Goal: Information Seeking & Learning: Learn about a topic

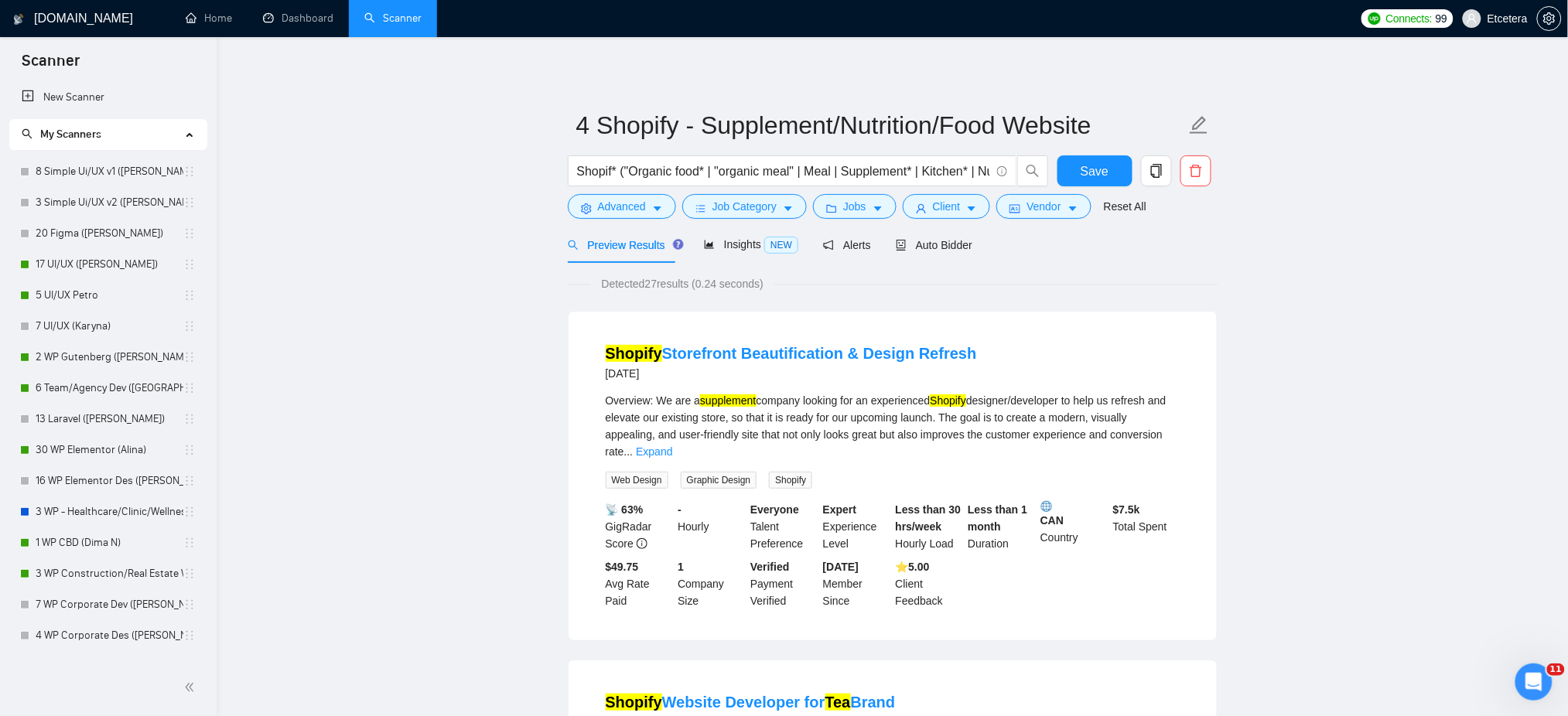
scroll to position [722, 0]
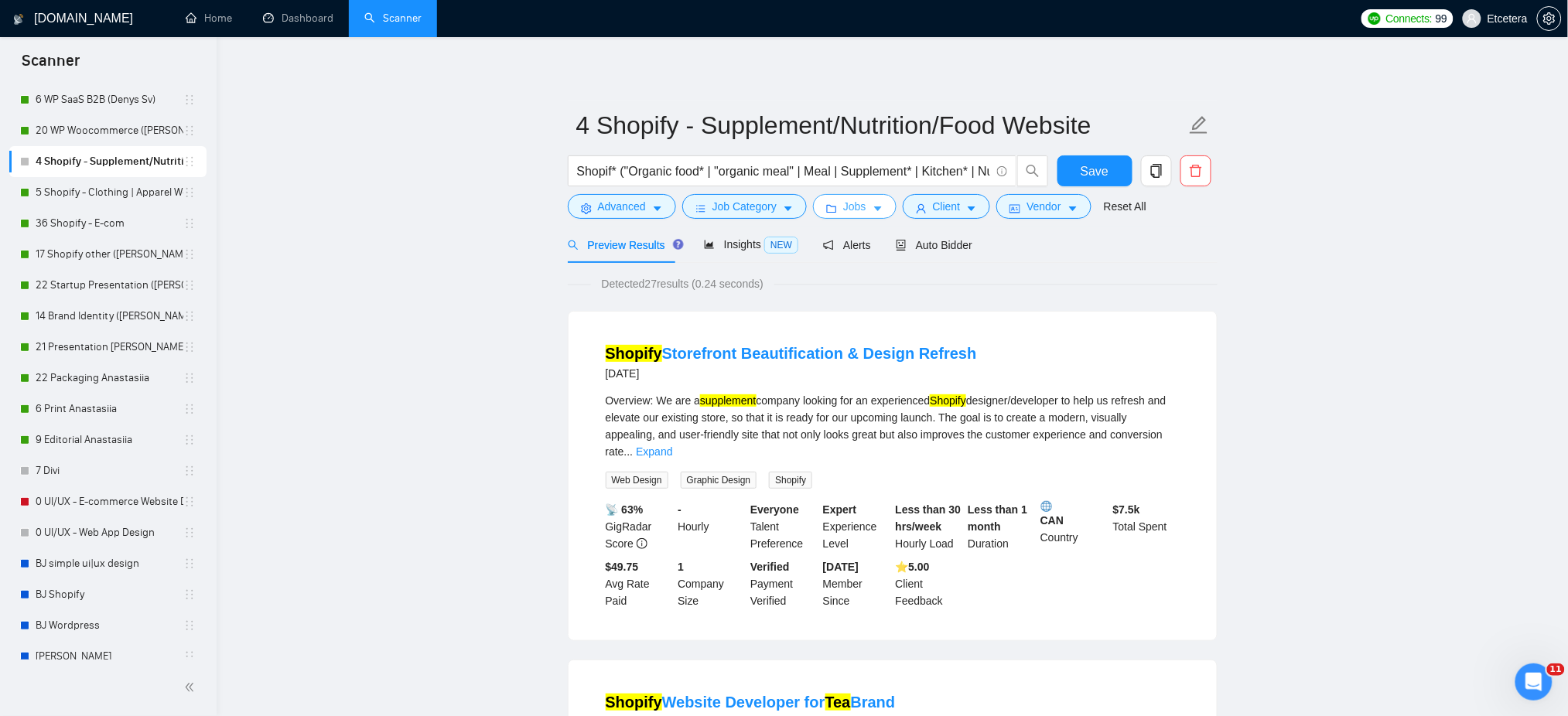
click at [863, 207] on button "Jobs" at bounding box center [855, 206] width 83 height 25
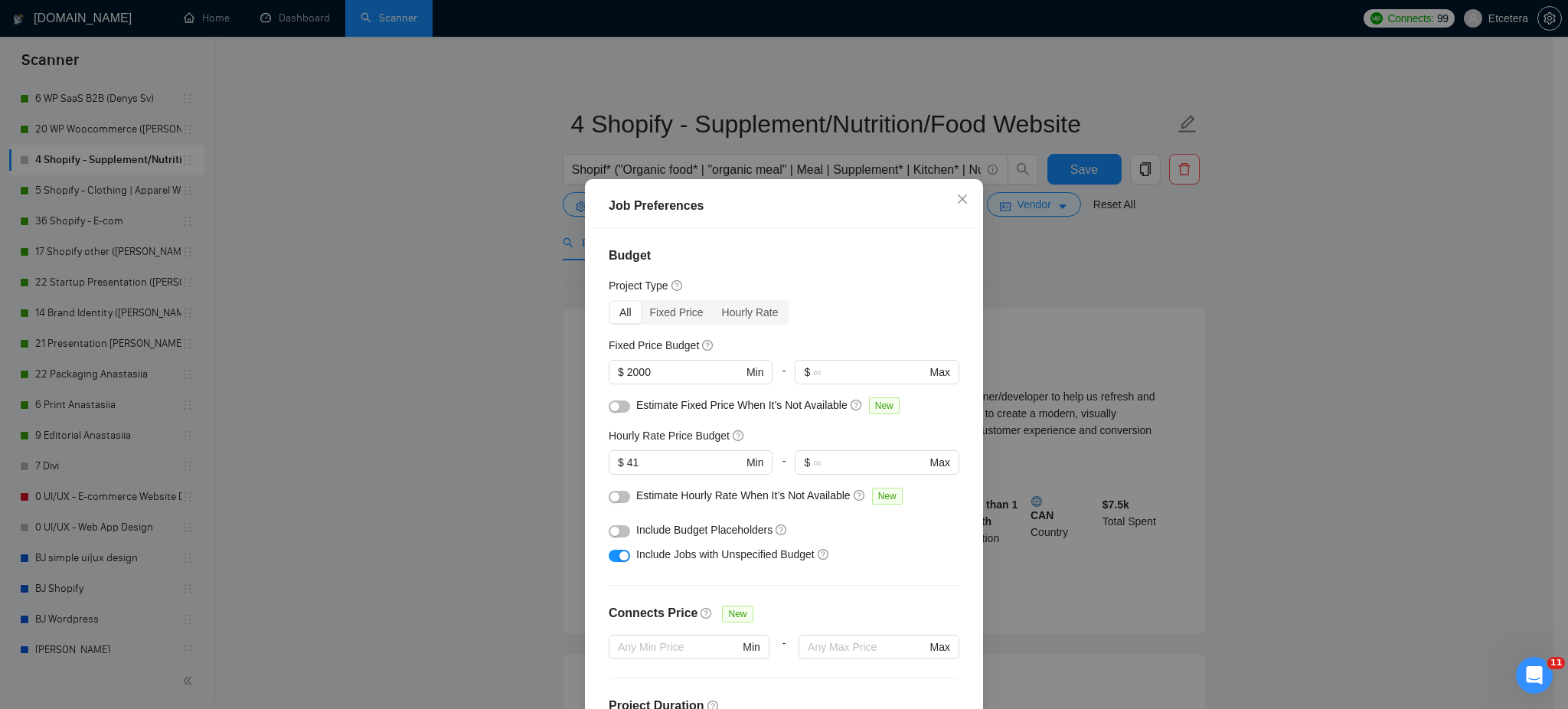
click at [445, 396] on div "Job Preferences Budget Project Type All Fixed Price Hourly Rate Fixed Price Bud…" at bounding box center [784, 354] width 1568 height 709
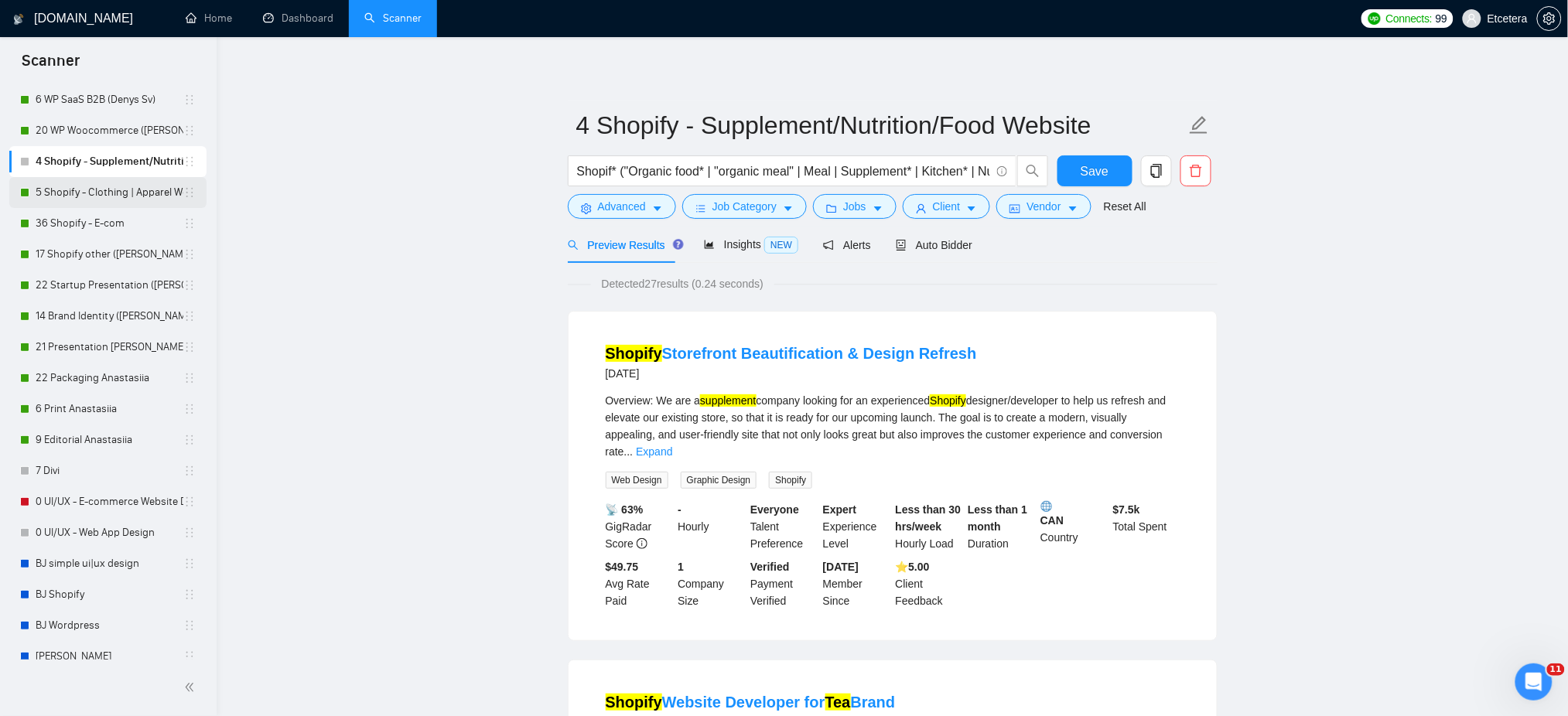
click at [83, 198] on link "5 Shopify - Clothing | Apparel Website" at bounding box center [110, 193] width 147 height 31
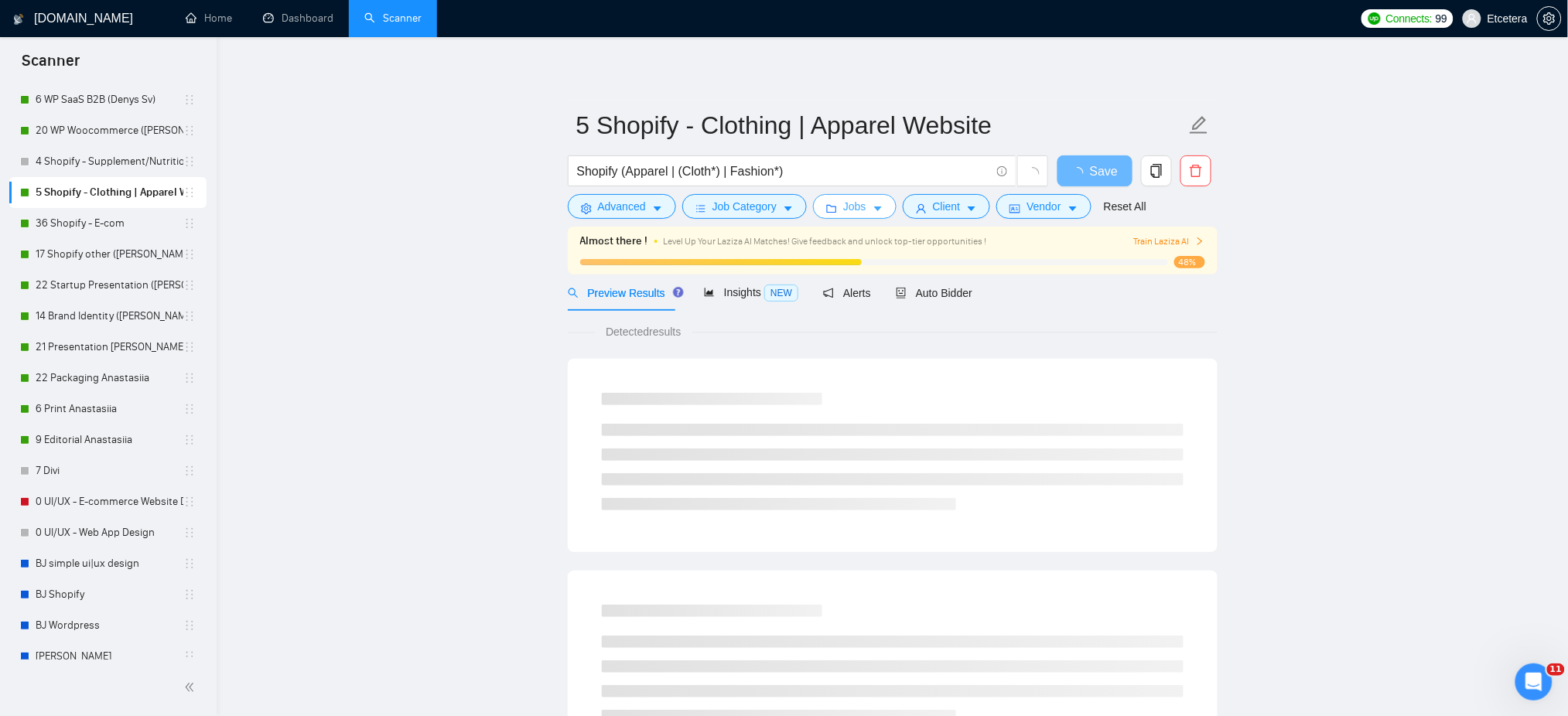
click at [849, 208] on span "Jobs" at bounding box center [855, 206] width 23 height 17
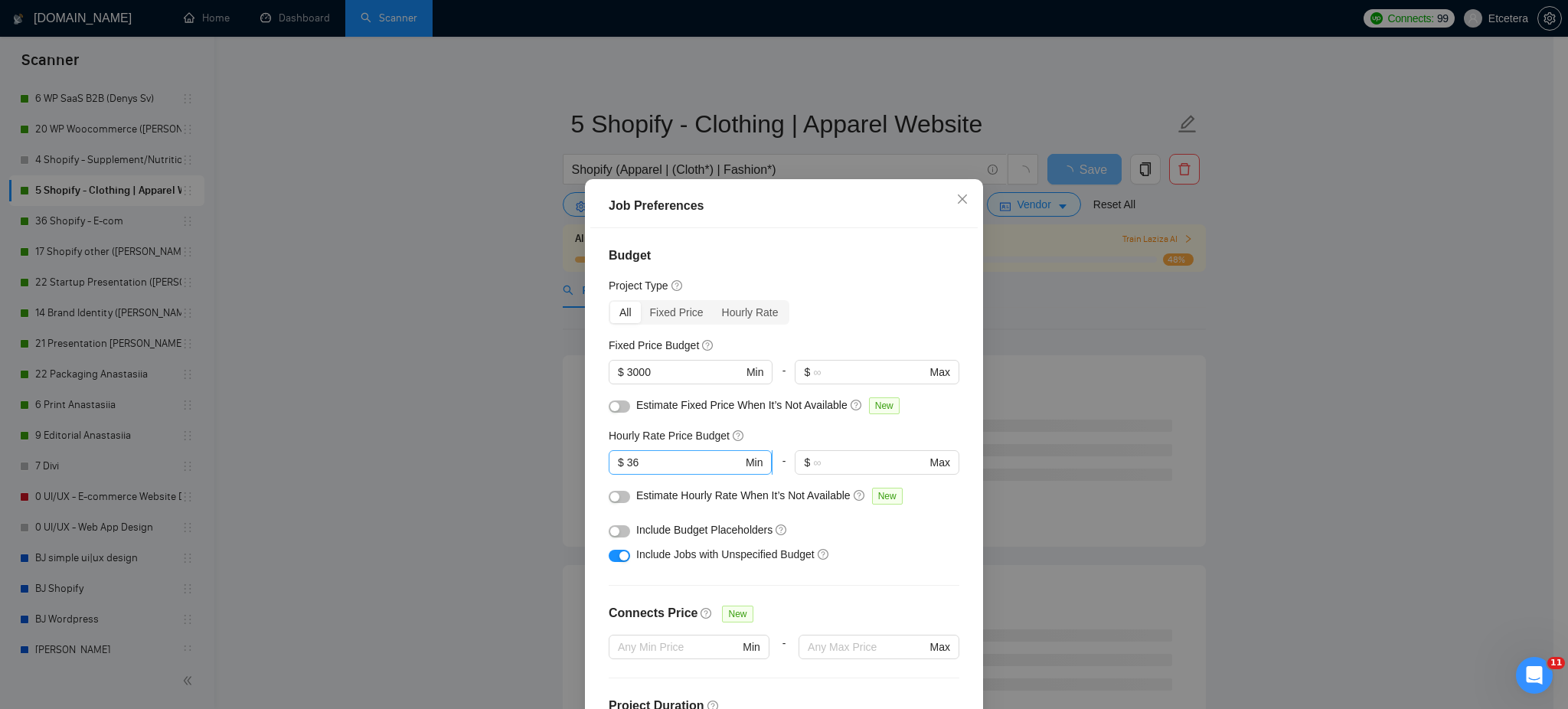
click at [654, 461] on input "36" at bounding box center [685, 462] width 116 height 17
type input "3"
type input "1"
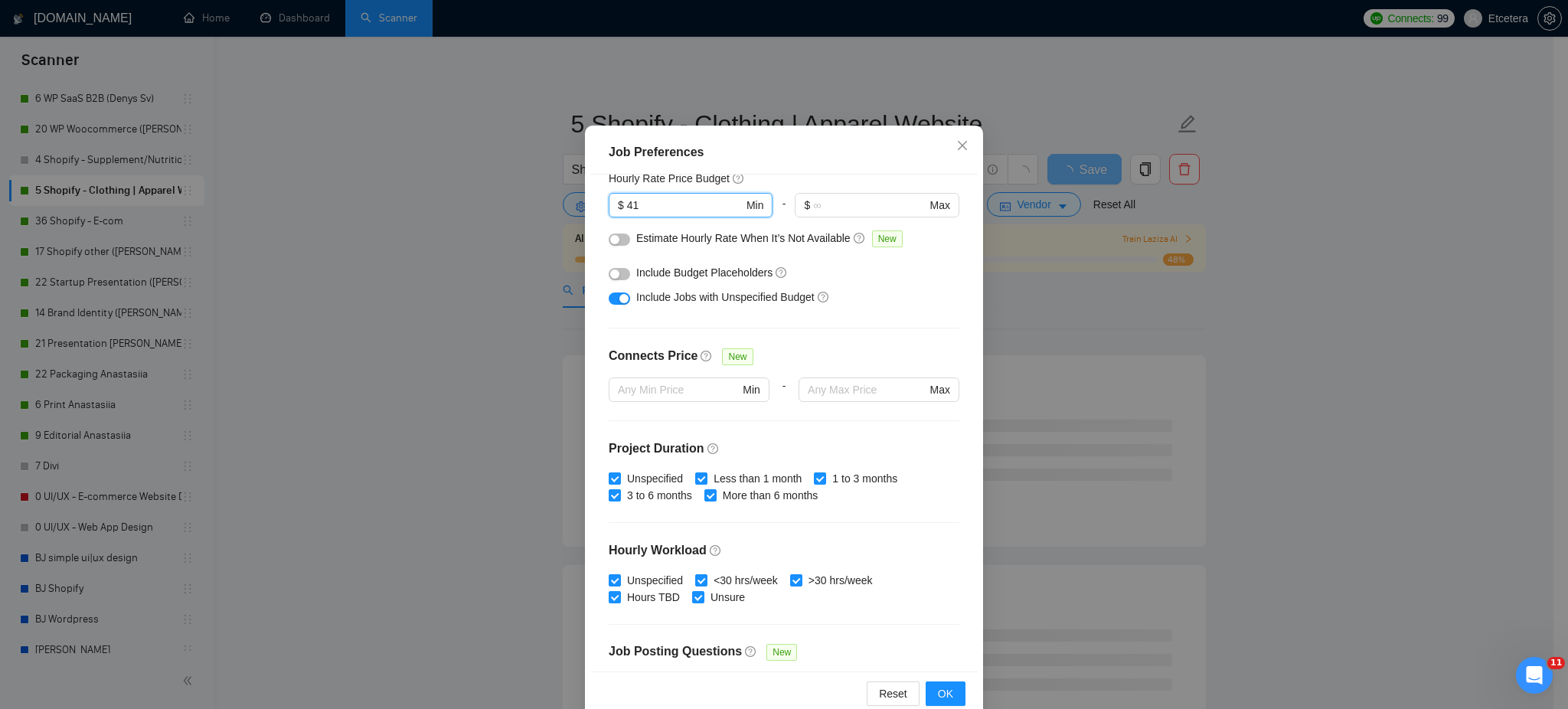
scroll to position [83, 0]
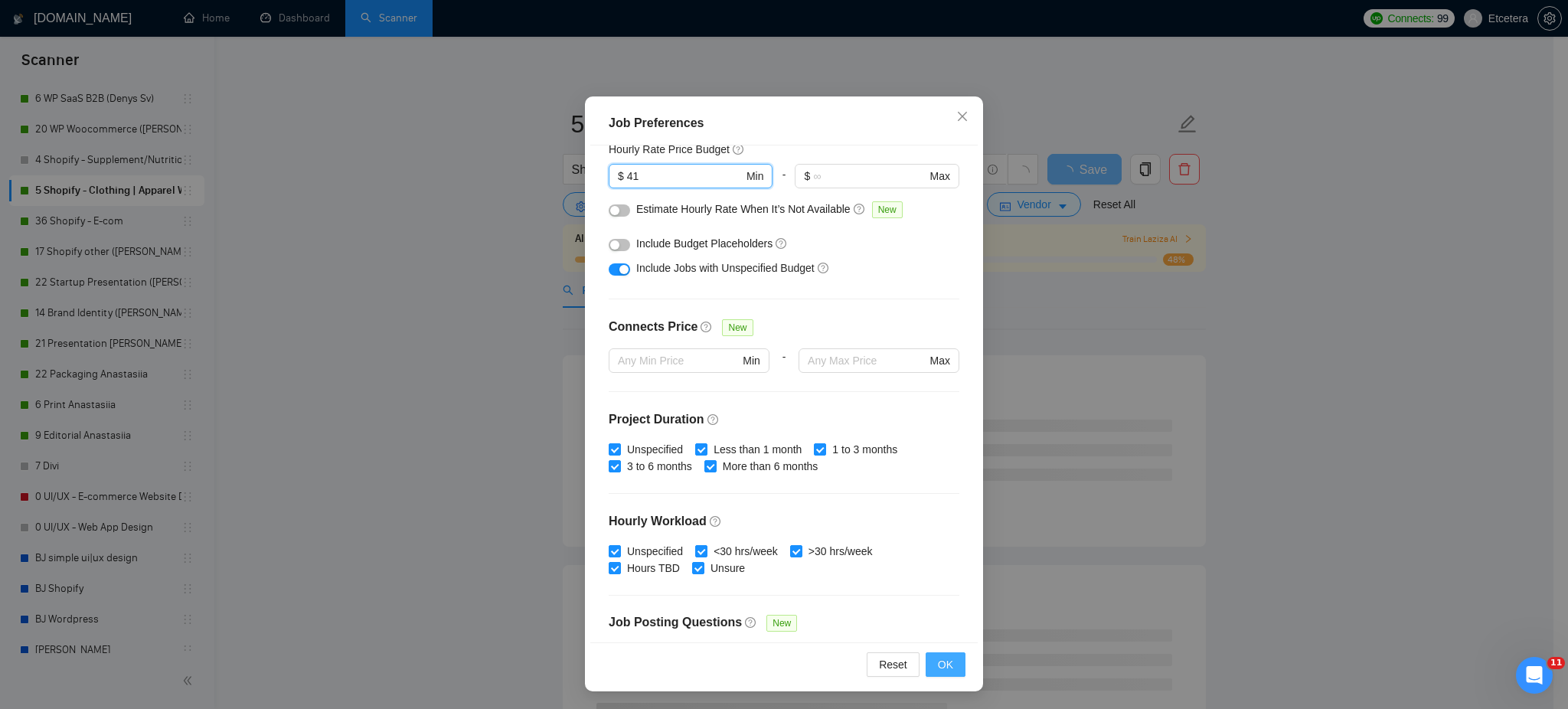
type input "41"
click at [938, 671] on span "OK" at bounding box center [946, 665] width 15 height 17
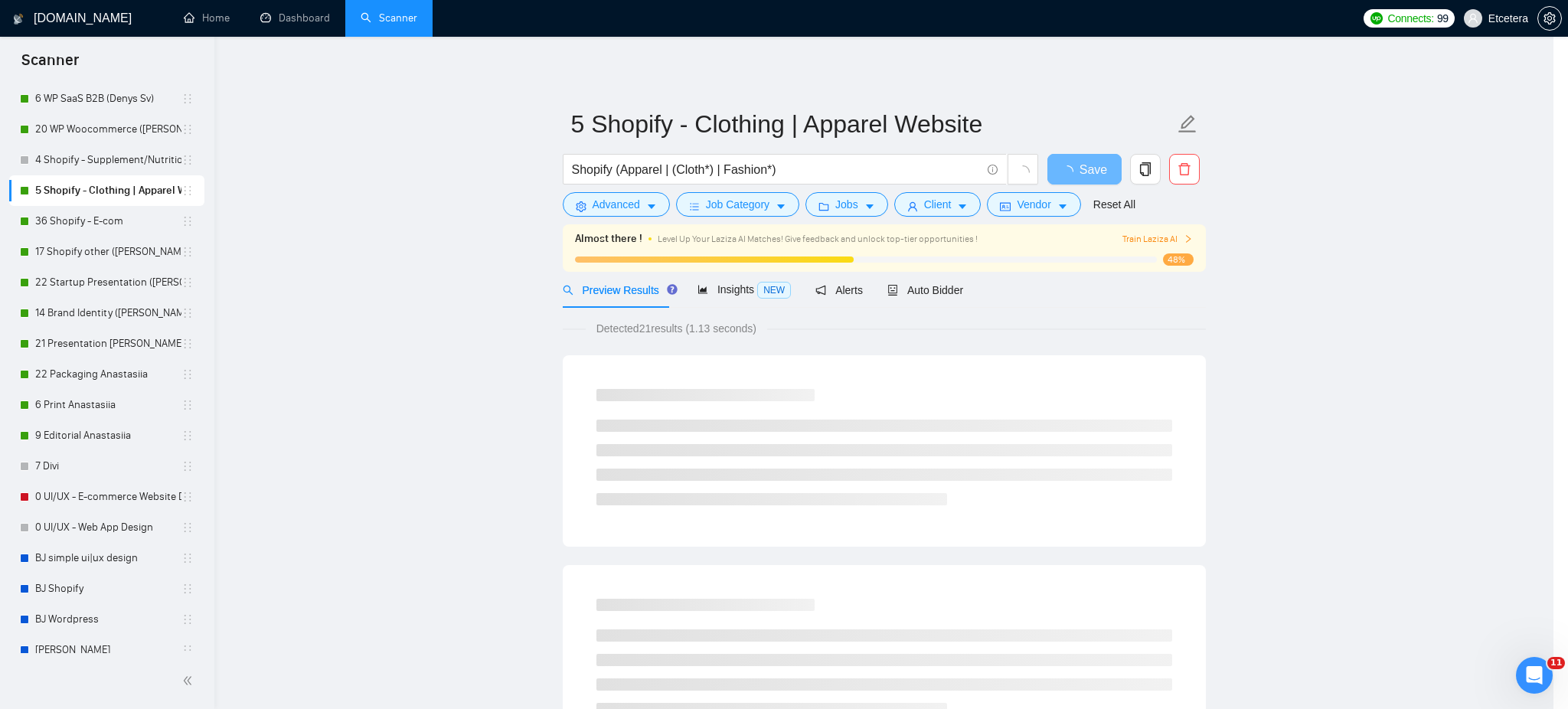
scroll to position [0, 0]
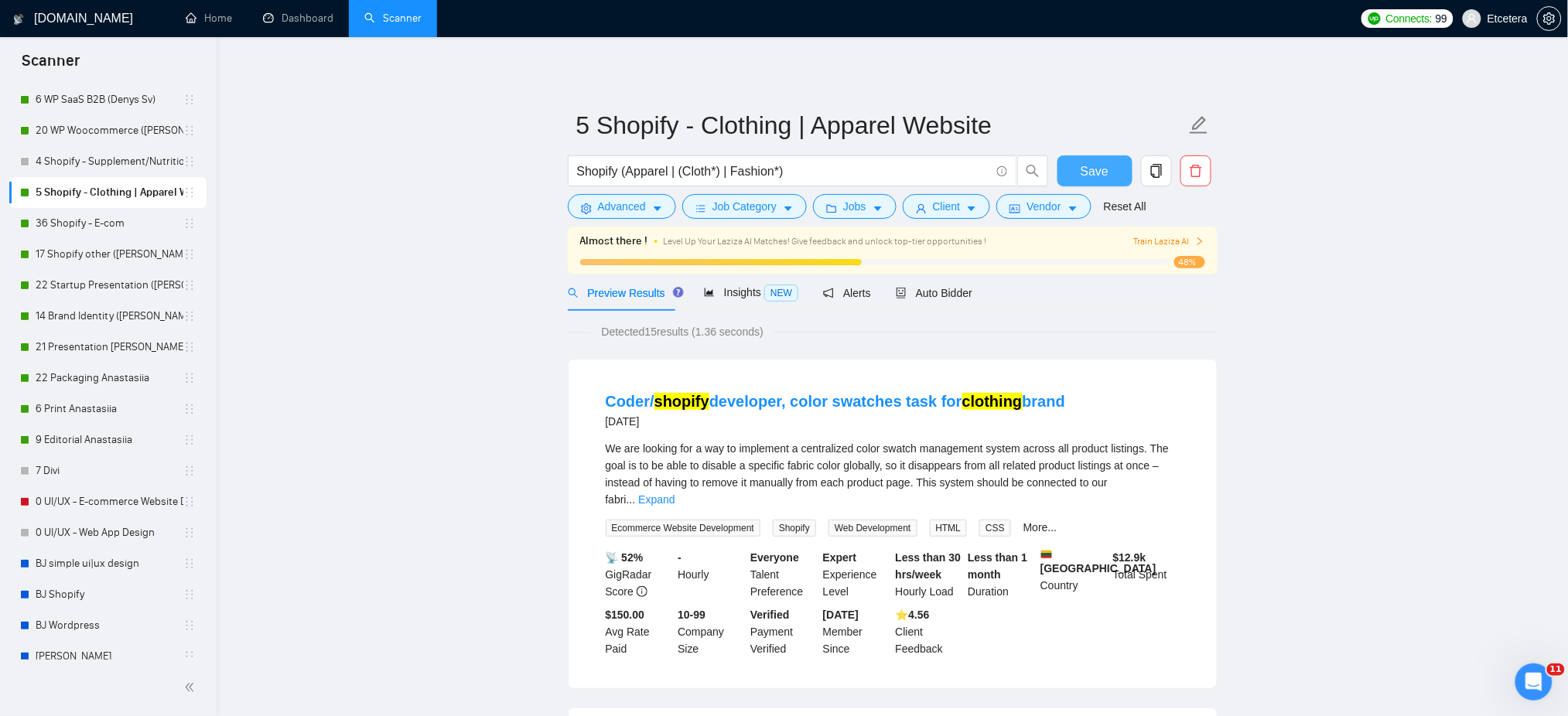
drag, startPoint x: 1075, startPoint y: 172, endPoint x: 1103, endPoint y: 216, distance: 52.2
click at [1077, 173] on button "Save" at bounding box center [1094, 171] width 75 height 31
click at [89, 228] on link "36 Shopify - E-com" at bounding box center [110, 224] width 147 height 31
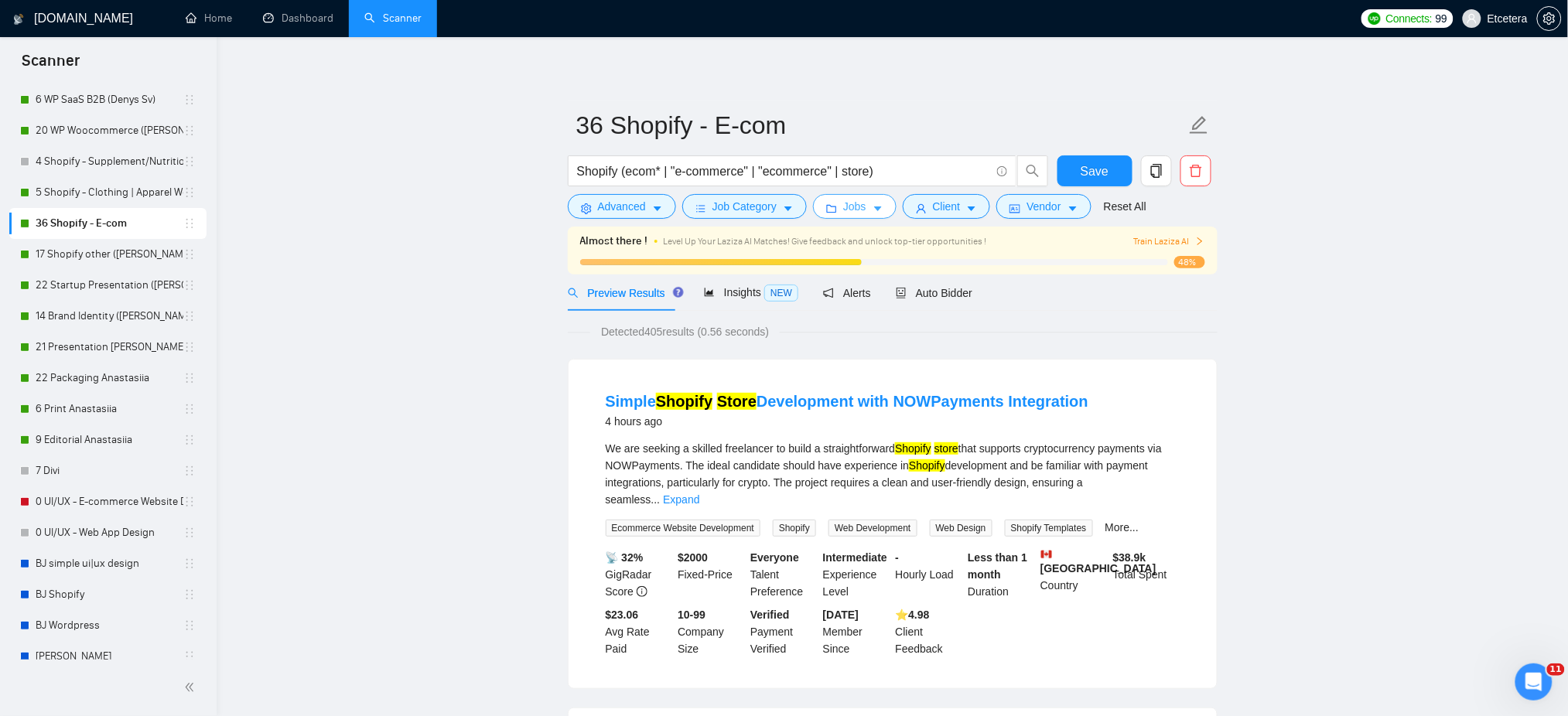
click at [848, 209] on span "Jobs" at bounding box center [855, 206] width 23 height 17
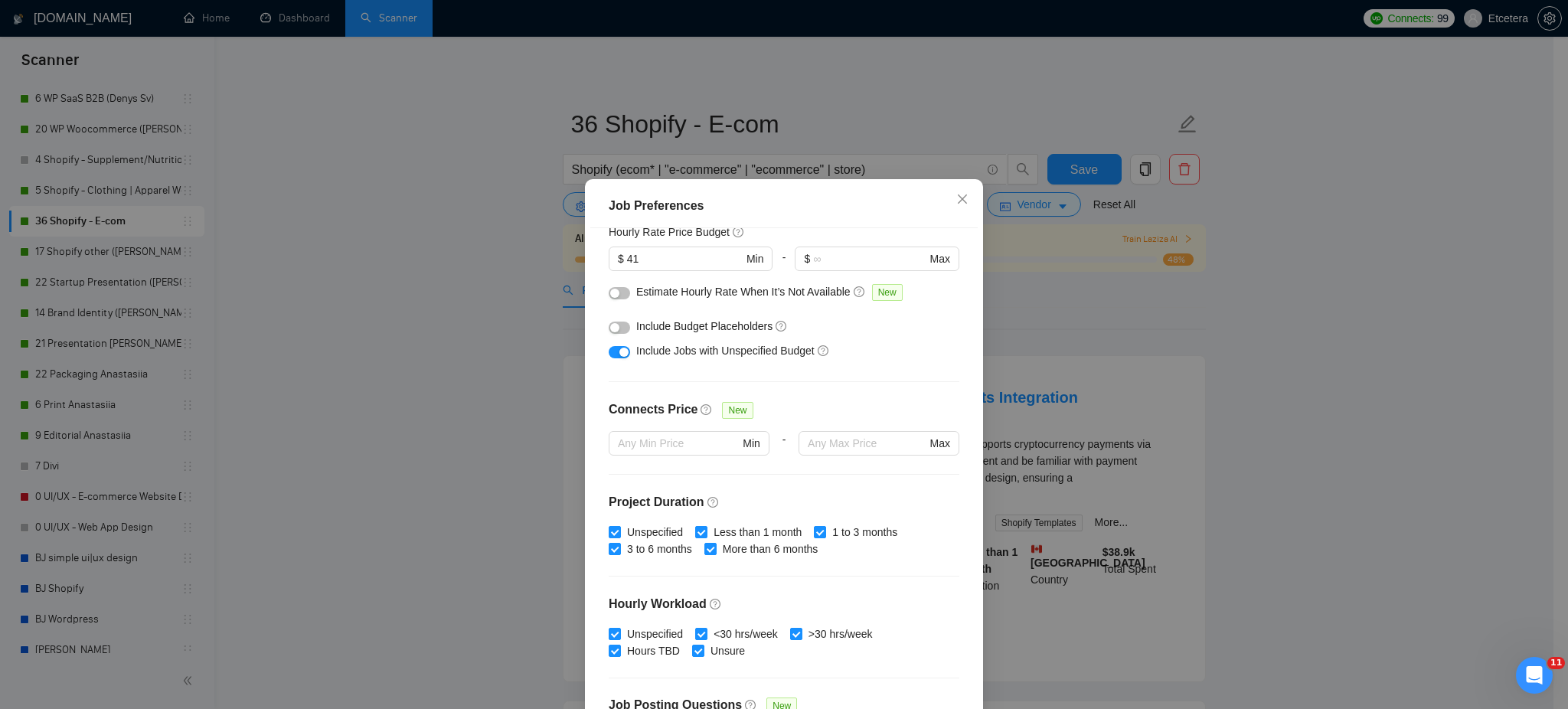
click at [120, 254] on div "Job Preferences Budget Project Type All Fixed Price Hourly Rate Fixed Price Bud…" at bounding box center [784, 354] width 1568 height 709
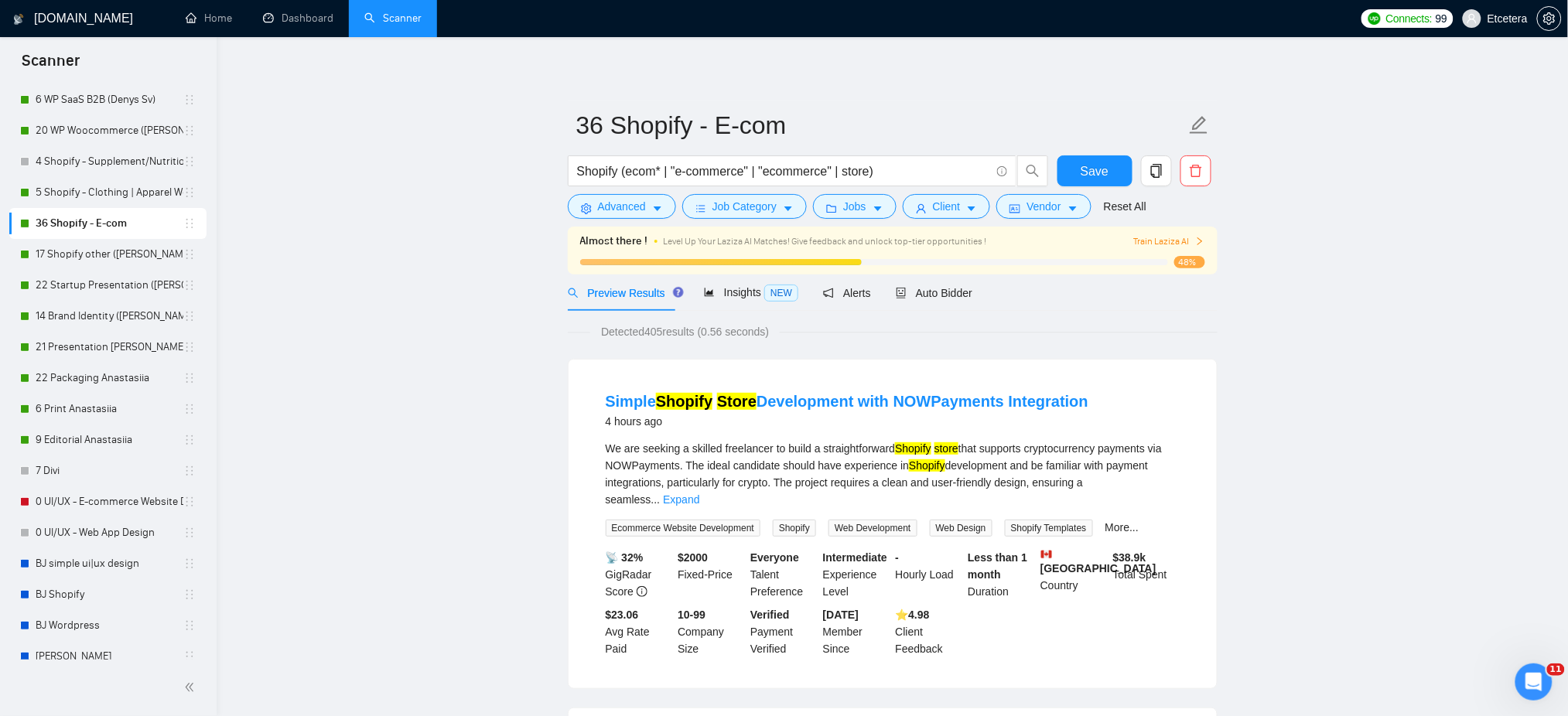
click at [118, 256] on link "17 Shopify other ([PERSON_NAME])" at bounding box center [110, 255] width 147 height 31
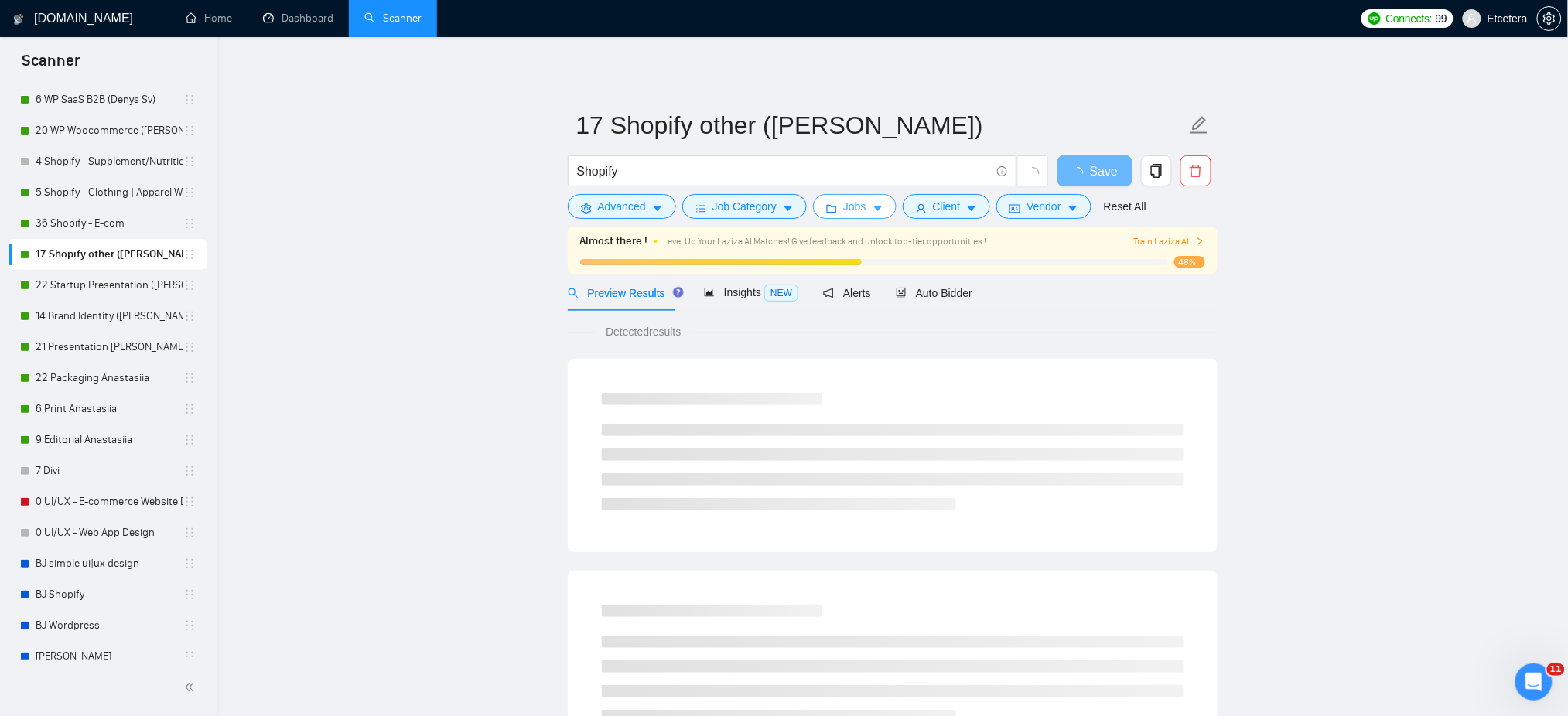
click at [872, 204] on icon "caret-down" at bounding box center [877, 208] width 11 height 11
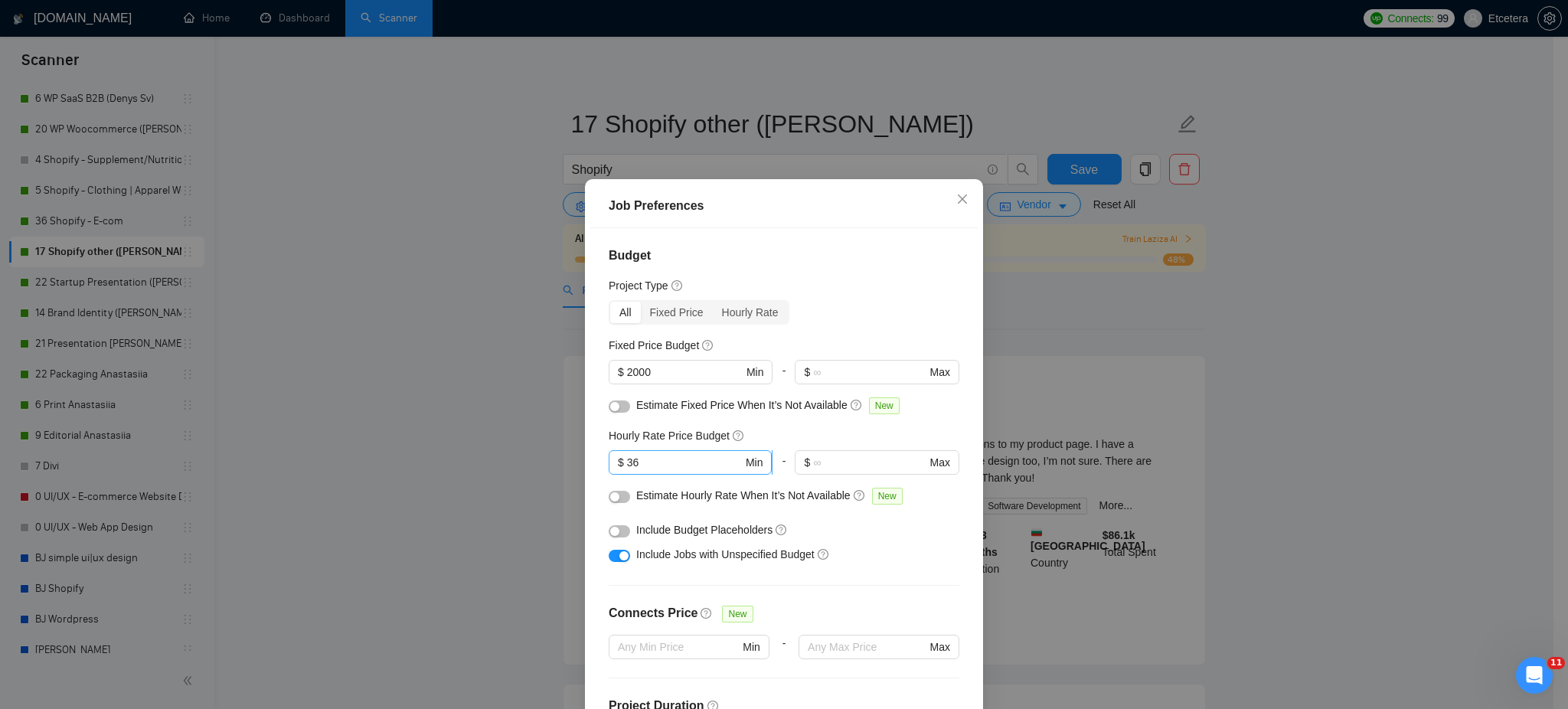
click at [654, 451] on span "$ 36 Min" at bounding box center [690, 462] width 163 height 25
type input "3"
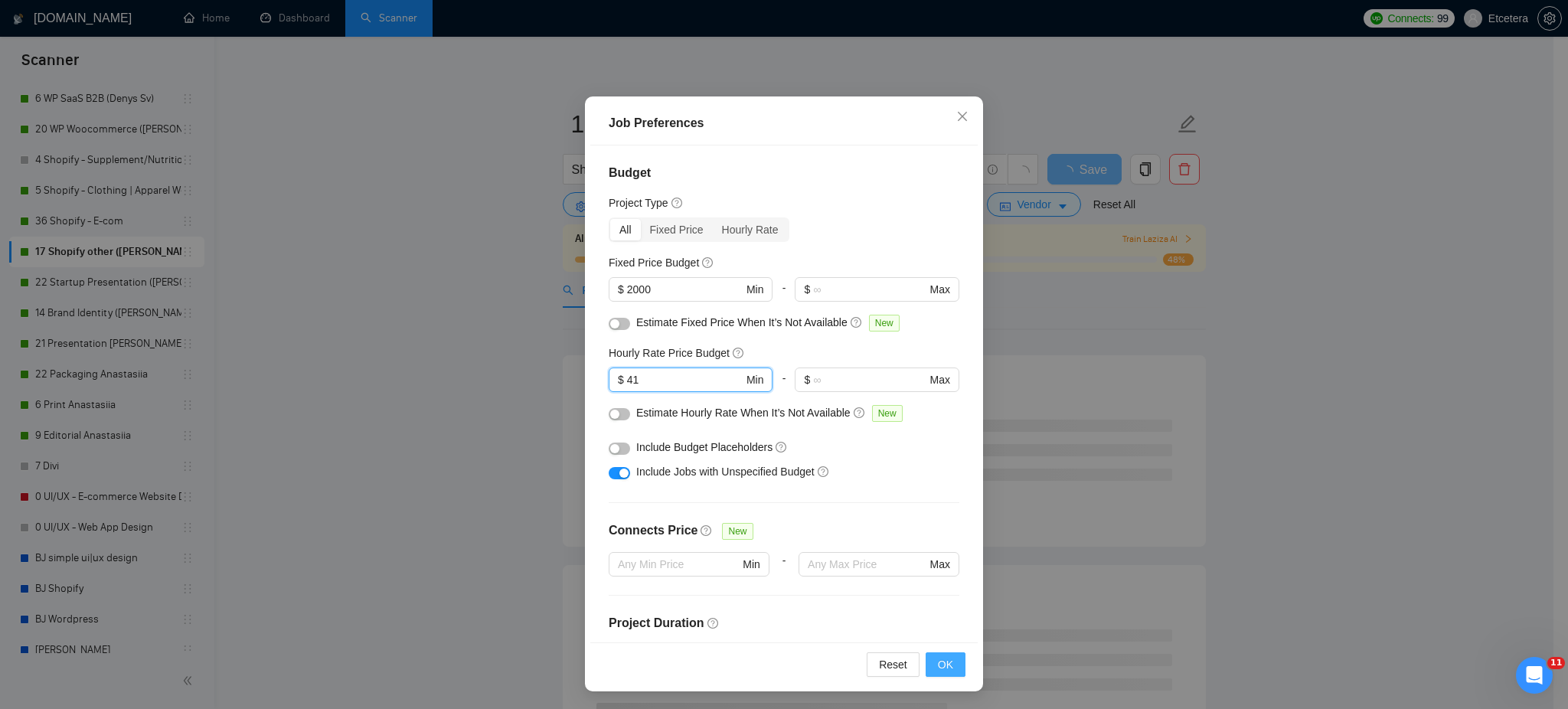
type input "41"
click at [938, 667] on span "OK" at bounding box center [946, 665] width 15 height 17
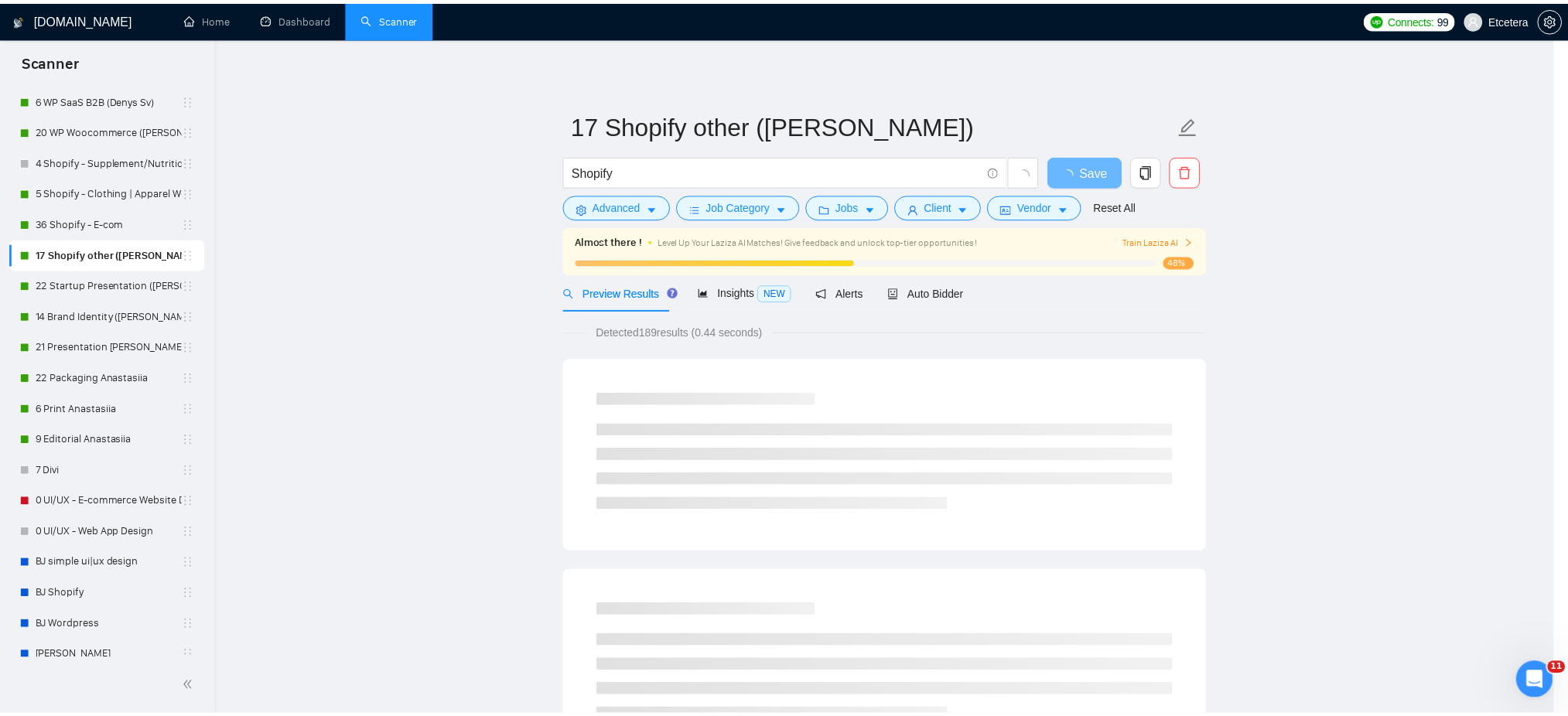
scroll to position [0, 0]
